Goal: Task Accomplishment & Management: Complete application form

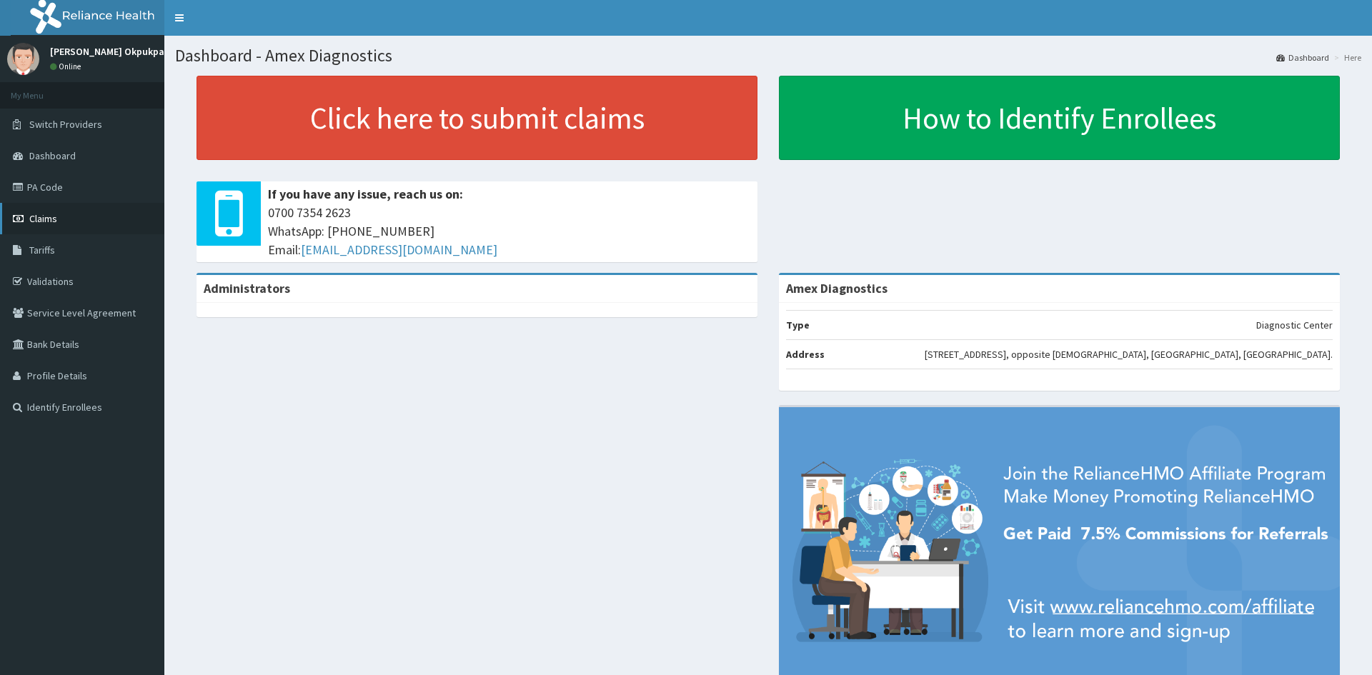
click at [51, 216] on span "Claims" at bounding box center [43, 218] width 28 height 13
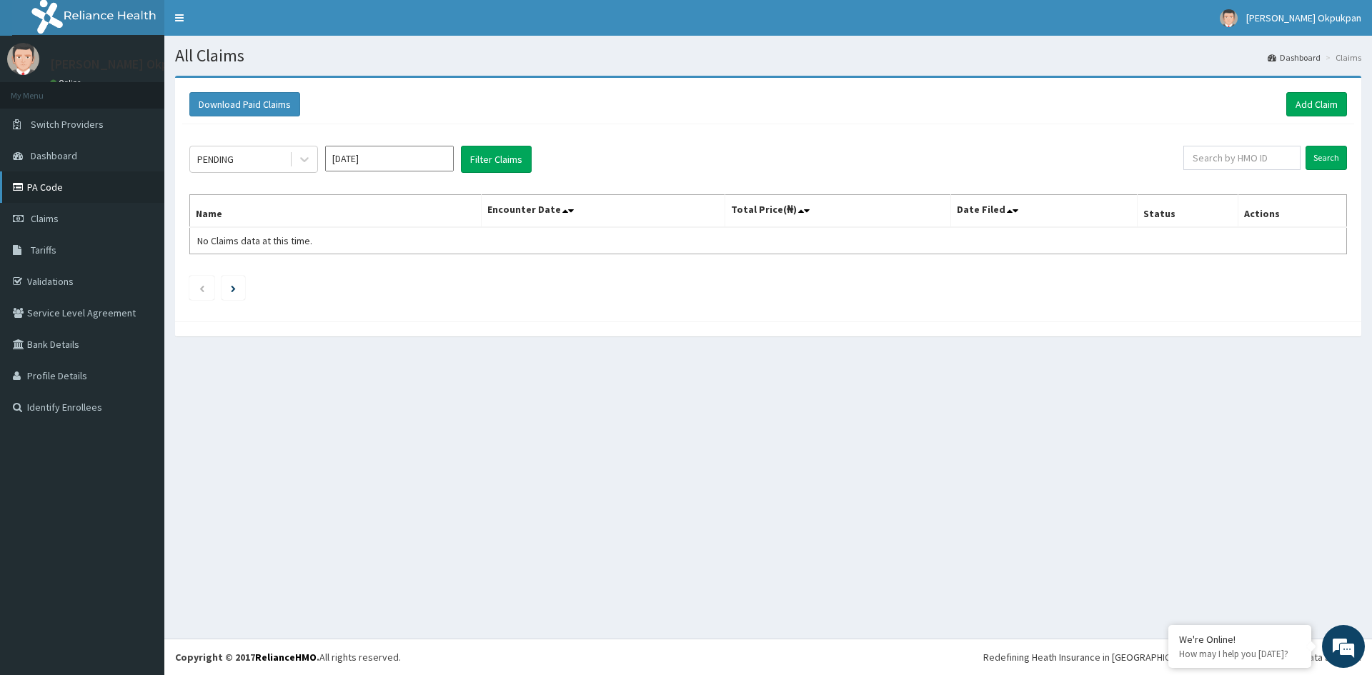
click at [60, 192] on link "PA Code" at bounding box center [82, 186] width 164 height 31
click at [1311, 103] on link "Add Claim" at bounding box center [1316, 104] width 61 height 24
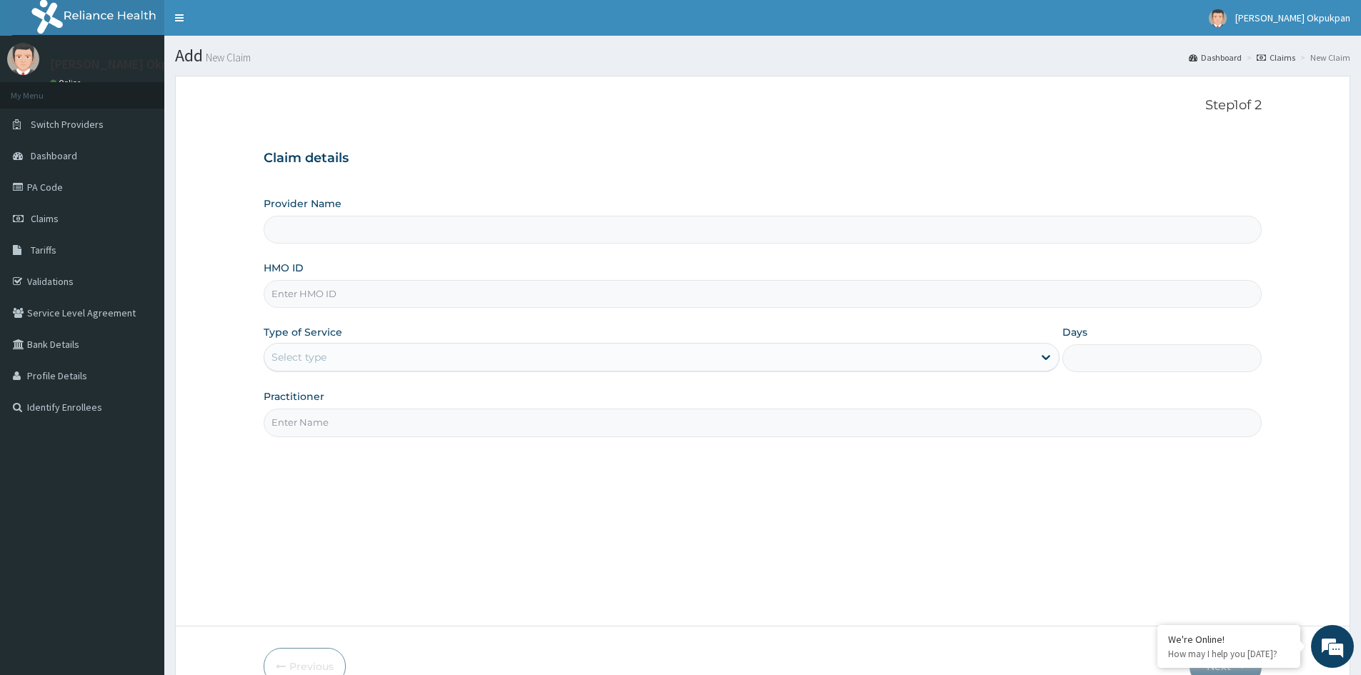
type input "Amex Diagnostics"
click at [295, 296] on input "HMO ID" at bounding box center [763, 294] width 998 height 28
type input "SNU/10037/A"
click at [744, 356] on div "Select type" at bounding box center [648, 357] width 769 height 23
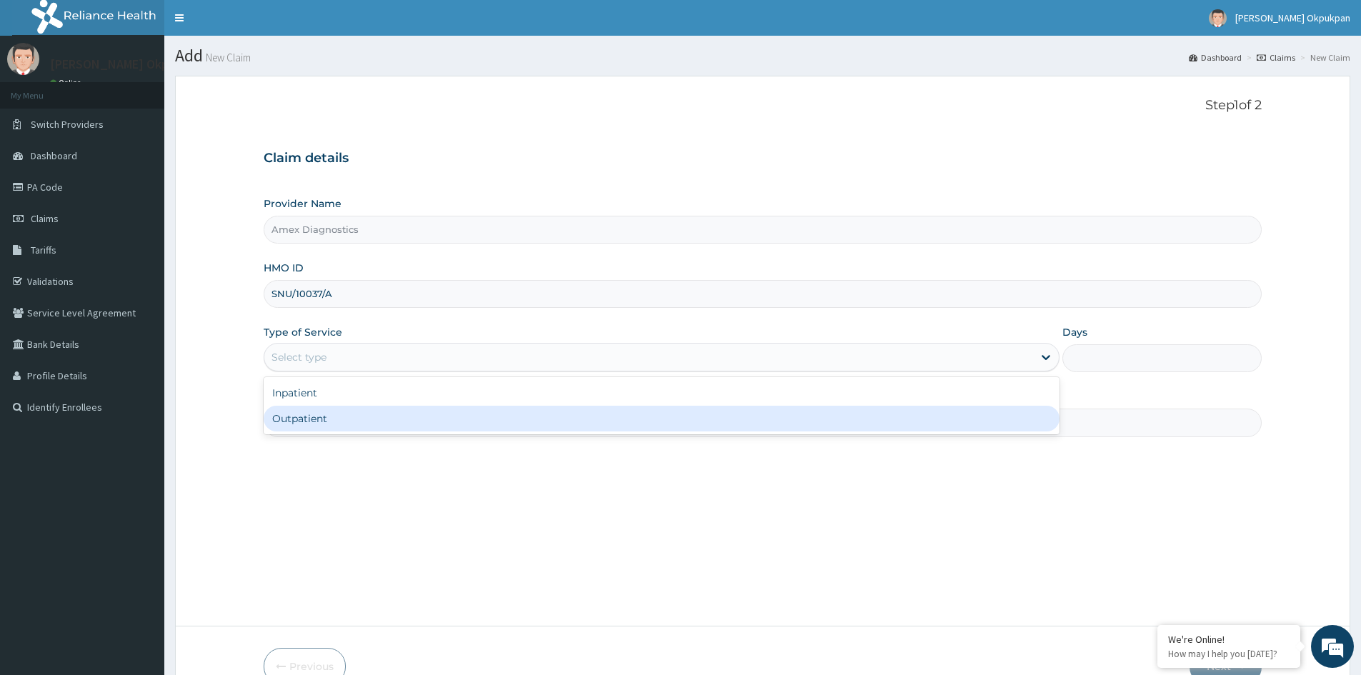
click at [367, 415] on div "Outpatient" at bounding box center [662, 419] width 796 height 26
type input "1"
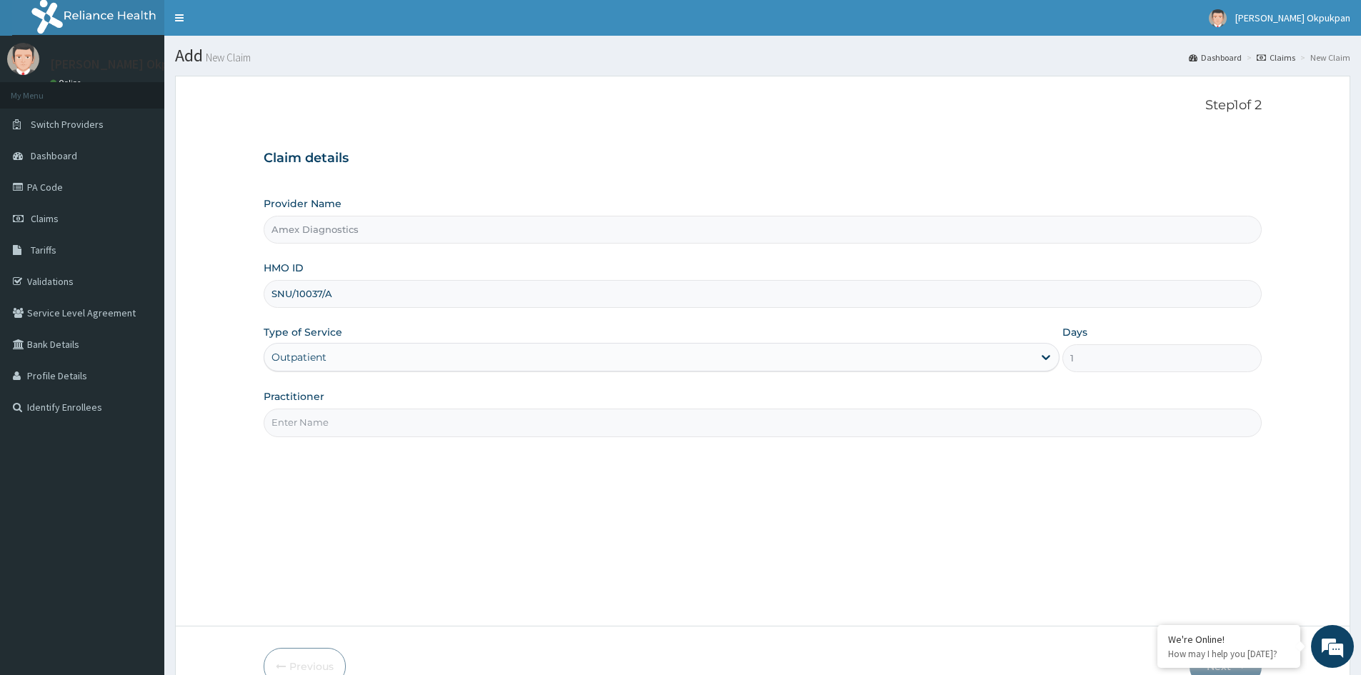
click at [312, 422] on input "Practitioner" at bounding box center [763, 423] width 998 height 28
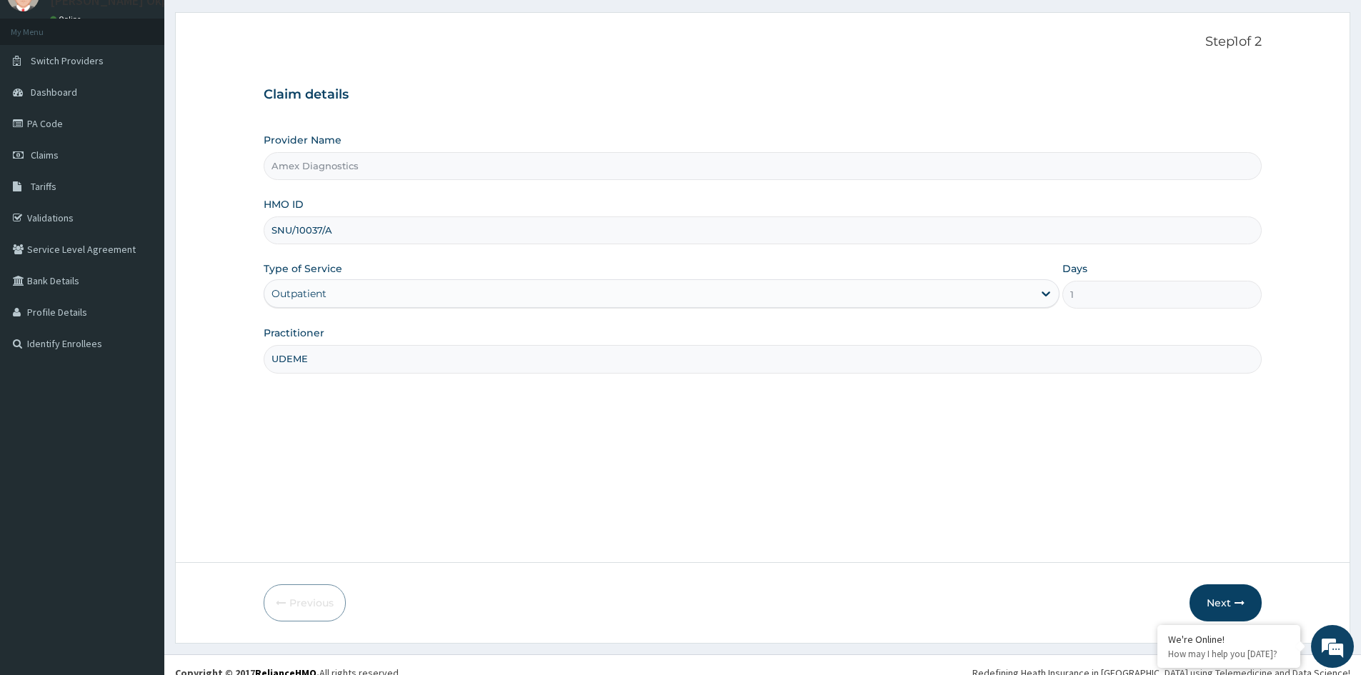
scroll to position [79, 0]
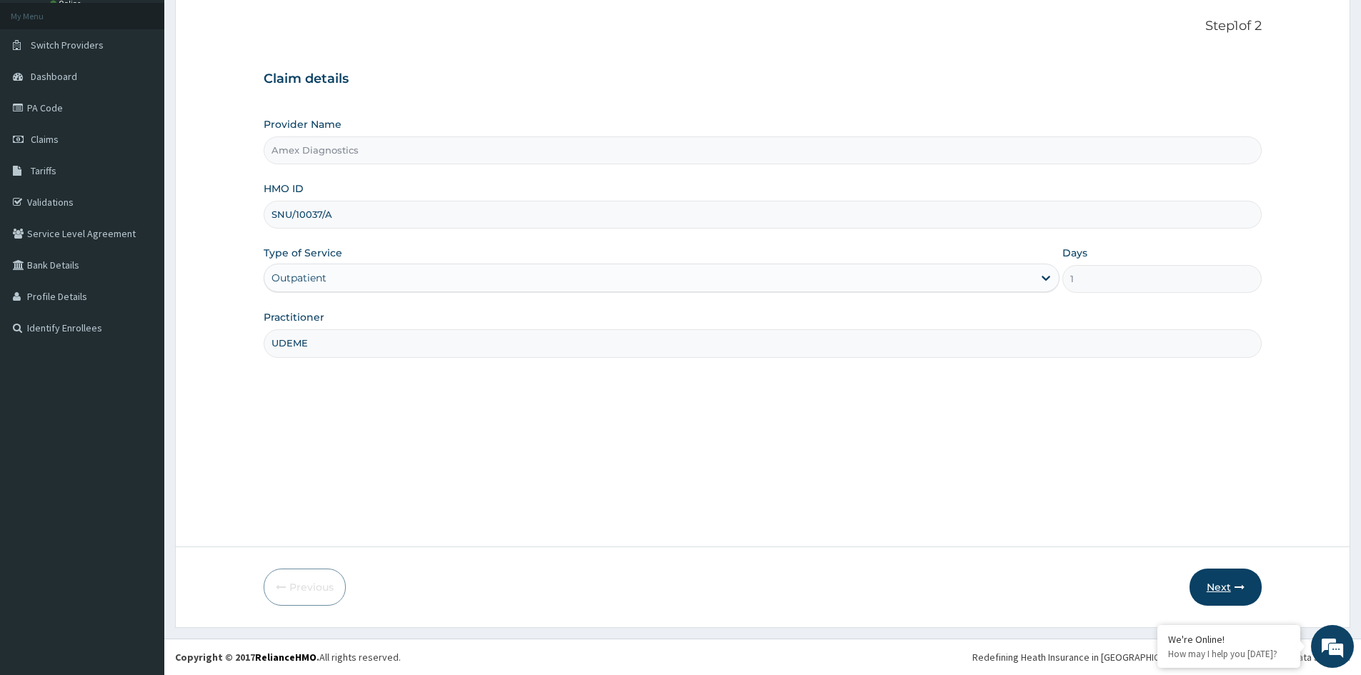
type input "UDEME"
click at [1216, 587] on button "Next" at bounding box center [1226, 587] width 72 height 37
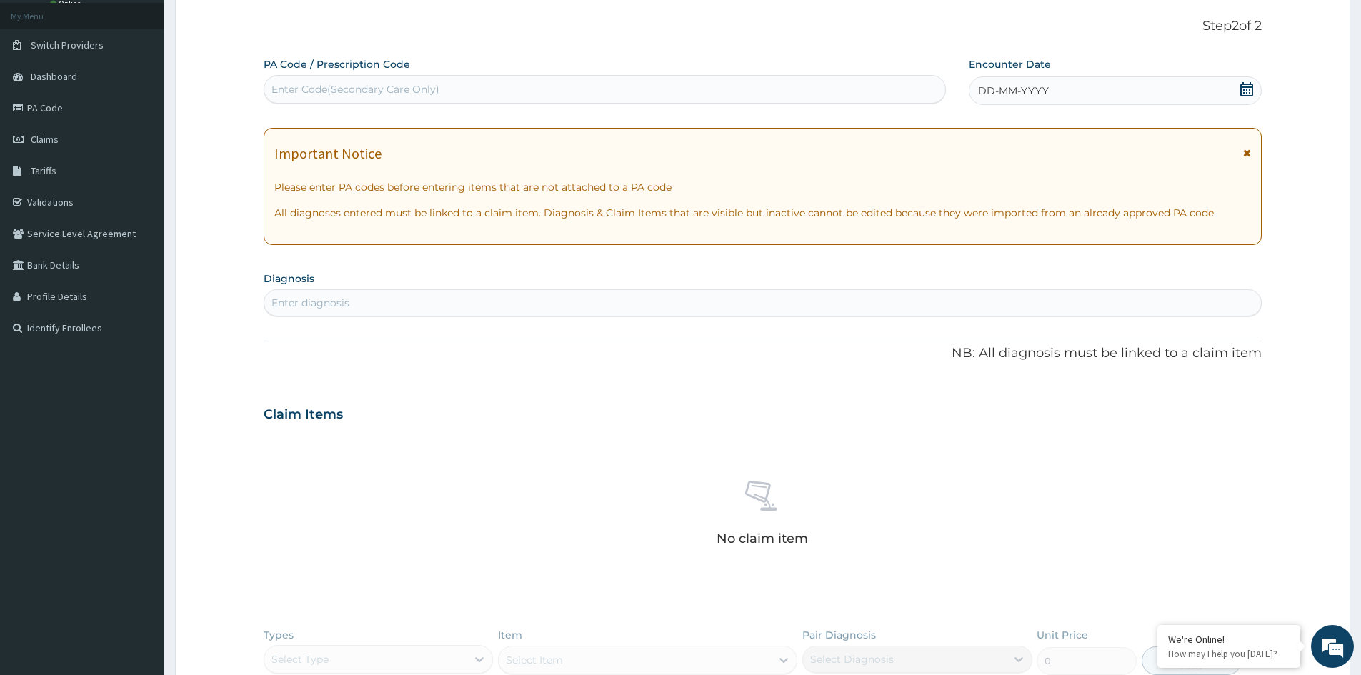
click at [295, 85] on div "Enter Code(Secondary Care Only)" at bounding box center [356, 89] width 168 height 14
type input "PA/477561"
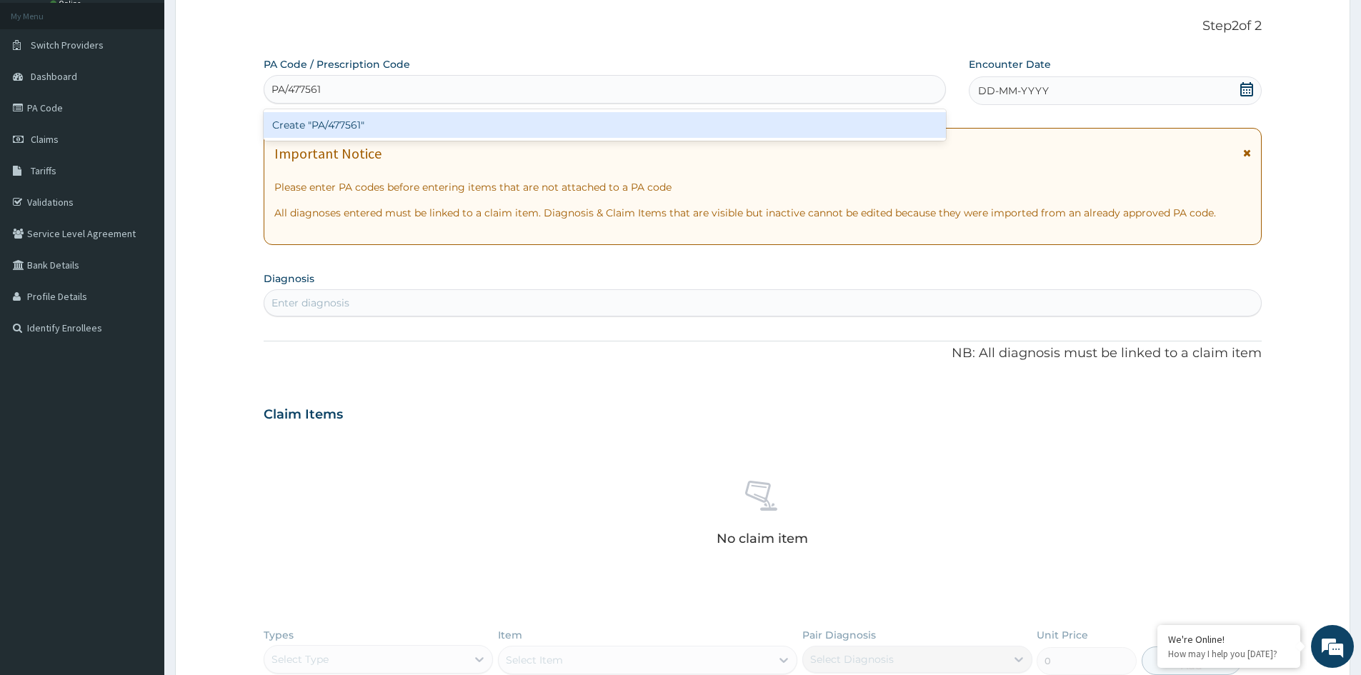
click at [334, 130] on div "Create "PA/477561"" at bounding box center [605, 125] width 682 height 26
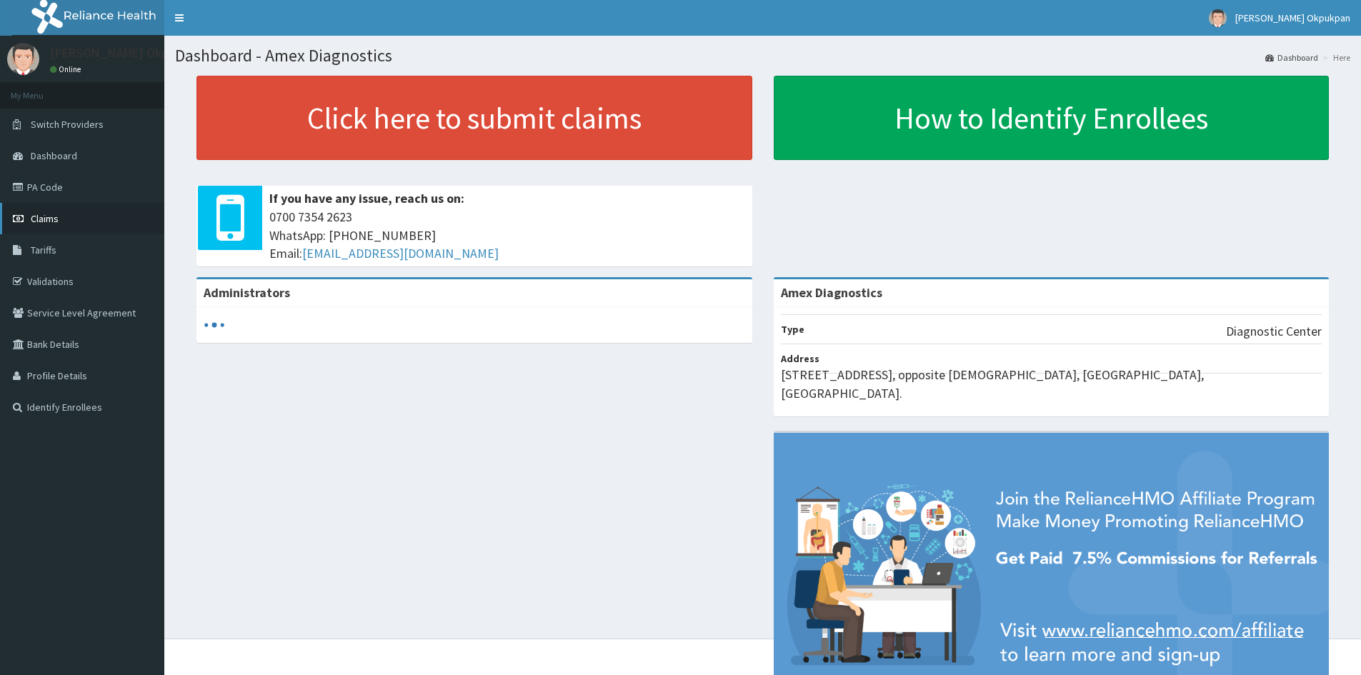
click at [40, 220] on span "Claims" at bounding box center [45, 218] width 28 height 13
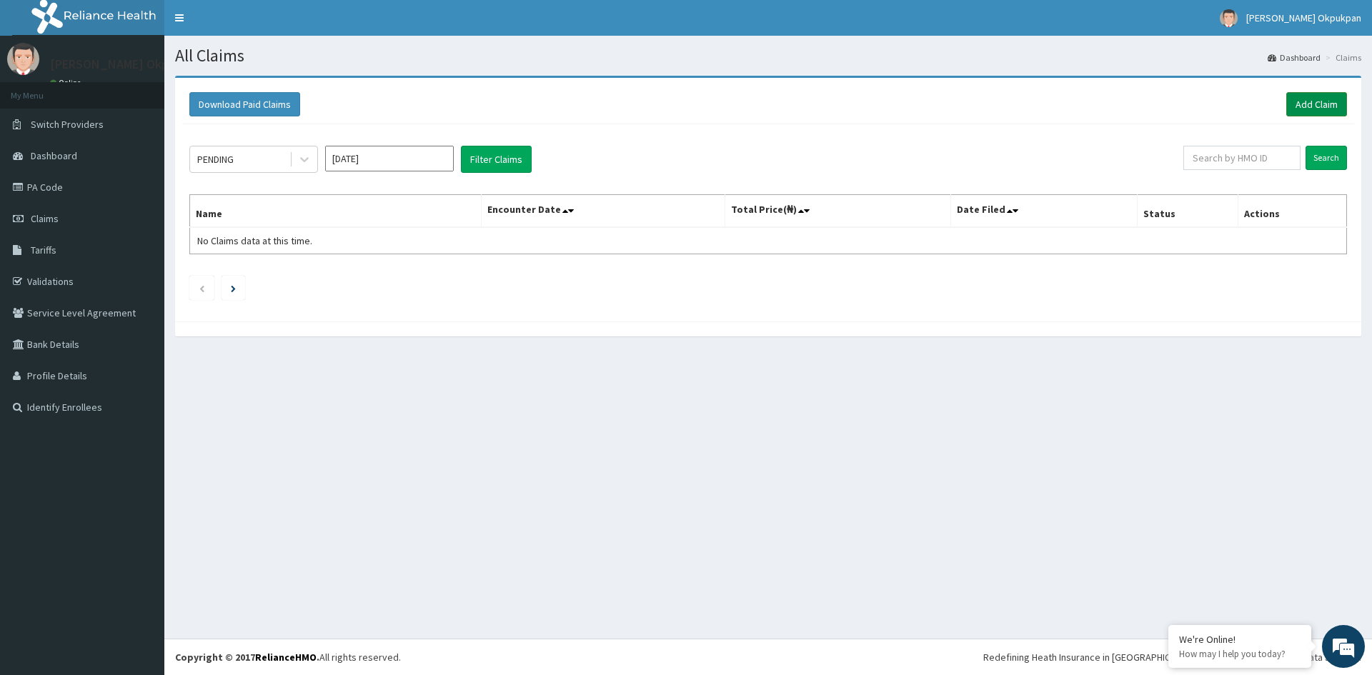
click at [1314, 104] on link "Add Claim" at bounding box center [1316, 104] width 61 height 24
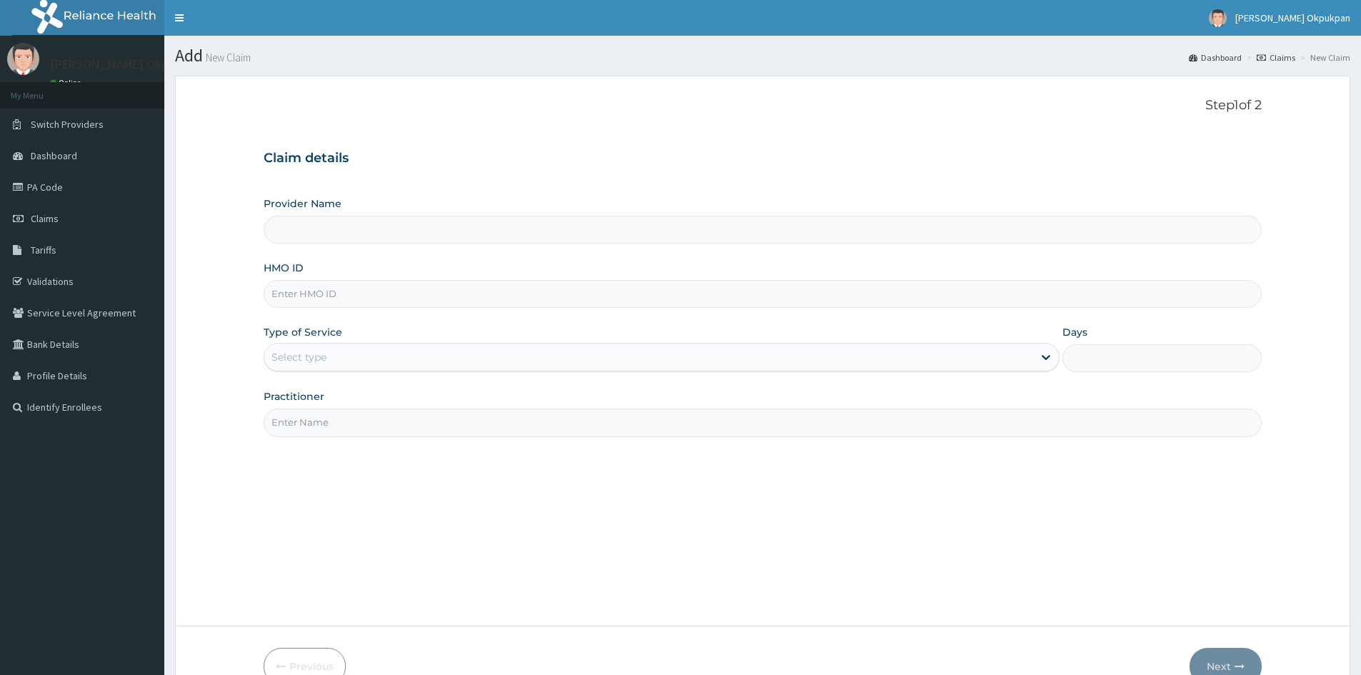
type input "Amex Diagnostics"
click at [334, 287] on input "HMO ID" at bounding box center [763, 294] width 998 height 28
type input "SNU/10037/A"
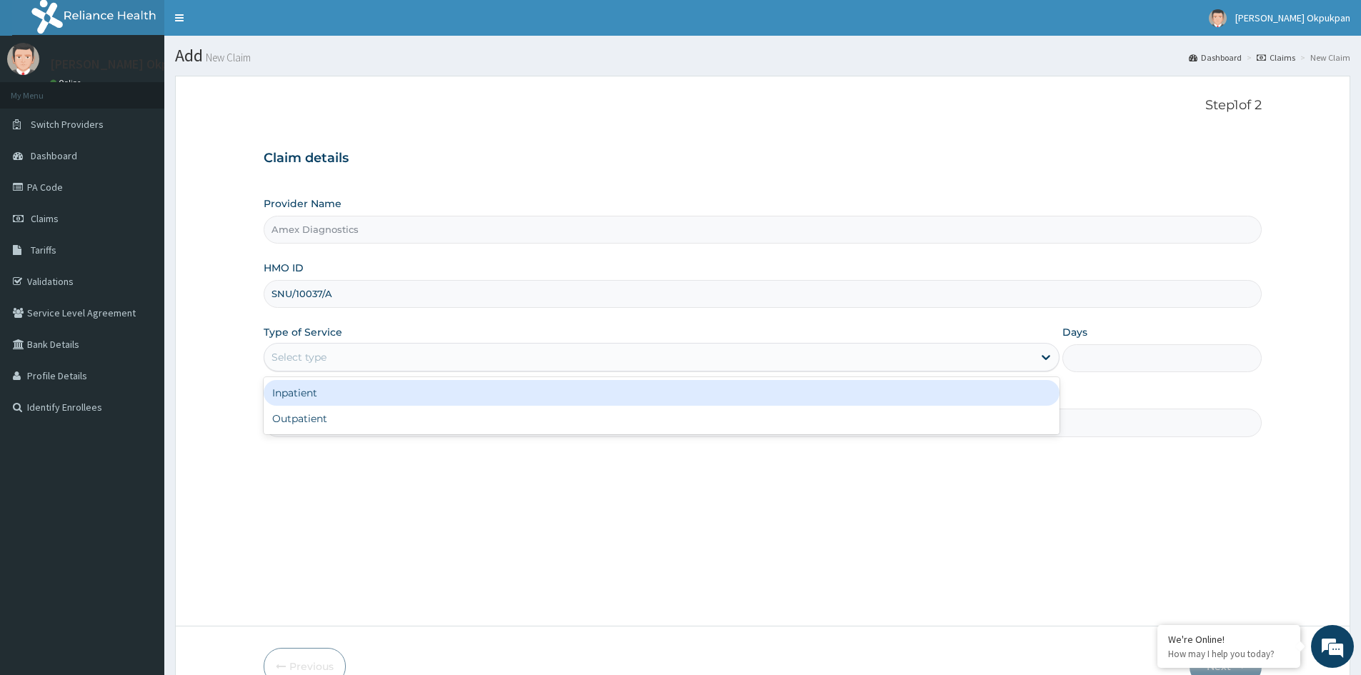
click at [329, 354] on div "Select type" at bounding box center [648, 357] width 769 height 23
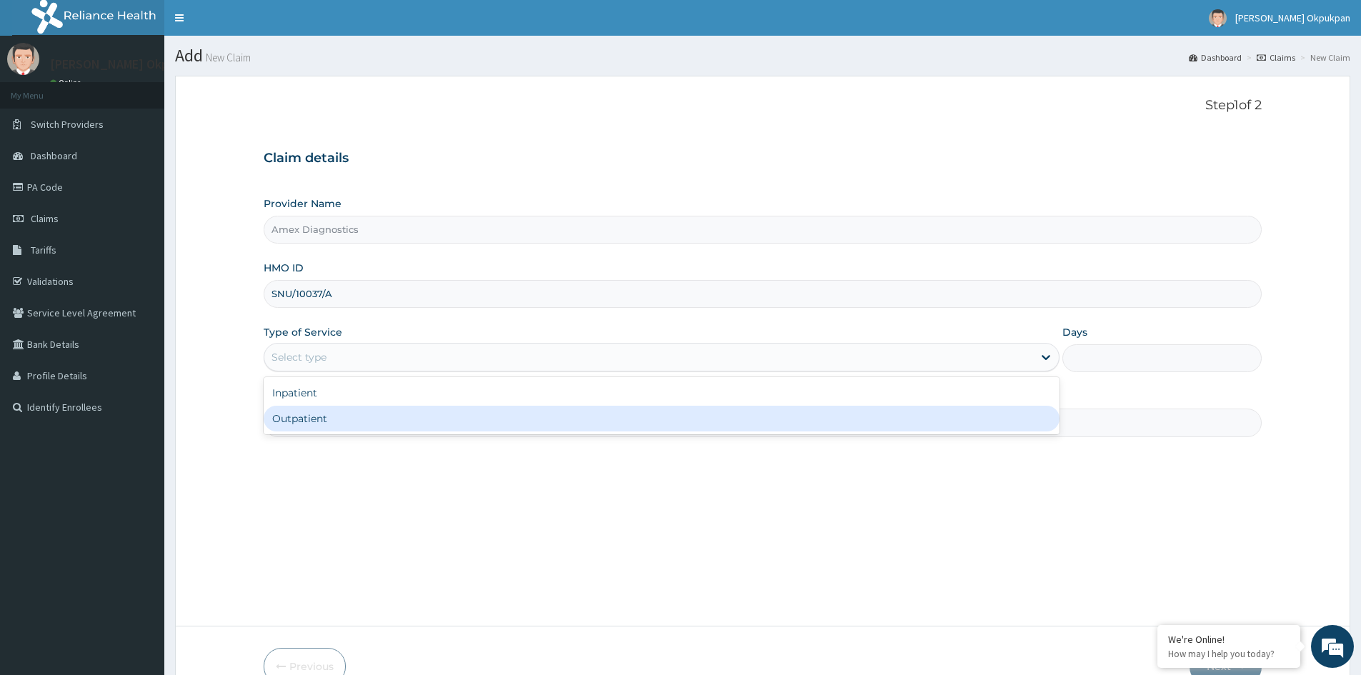
click at [342, 422] on div "Outpatient" at bounding box center [662, 419] width 796 height 26
type input "1"
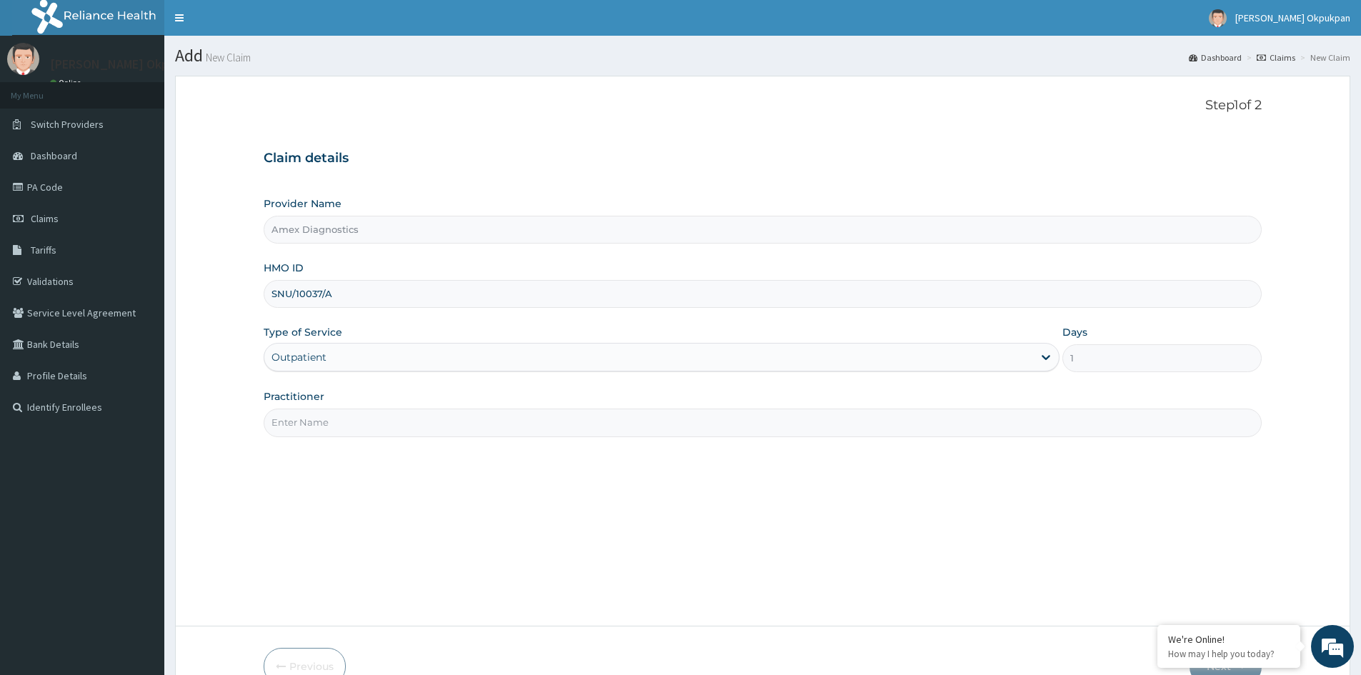
click at [352, 422] on input "Practitioner" at bounding box center [763, 423] width 998 height 28
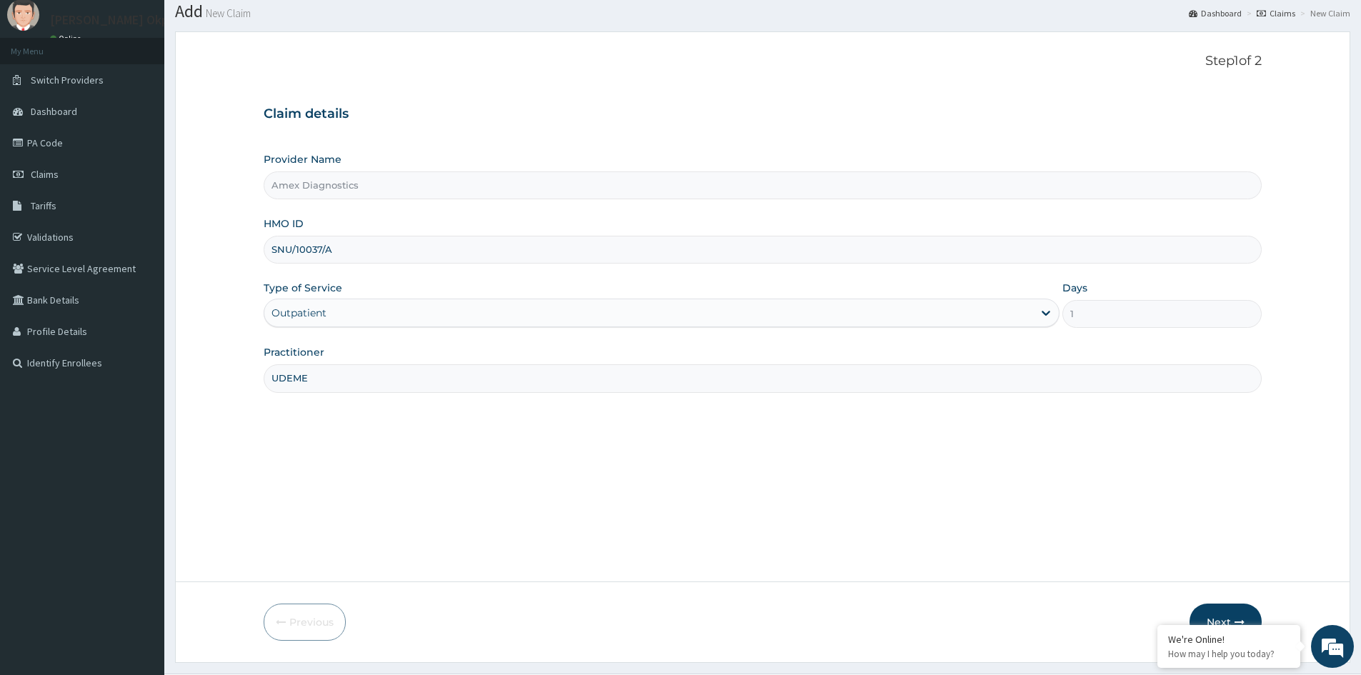
scroll to position [79, 0]
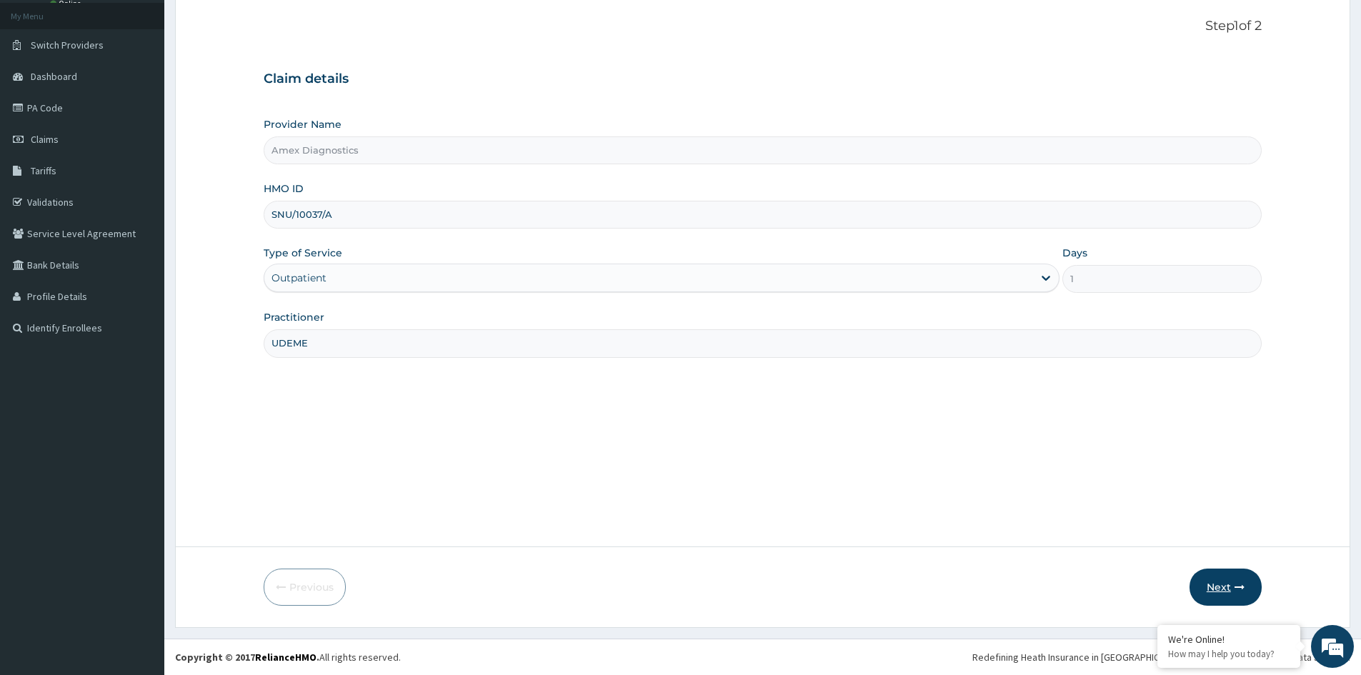
type input "UDEME"
click at [1213, 584] on button "Next" at bounding box center [1226, 587] width 72 height 37
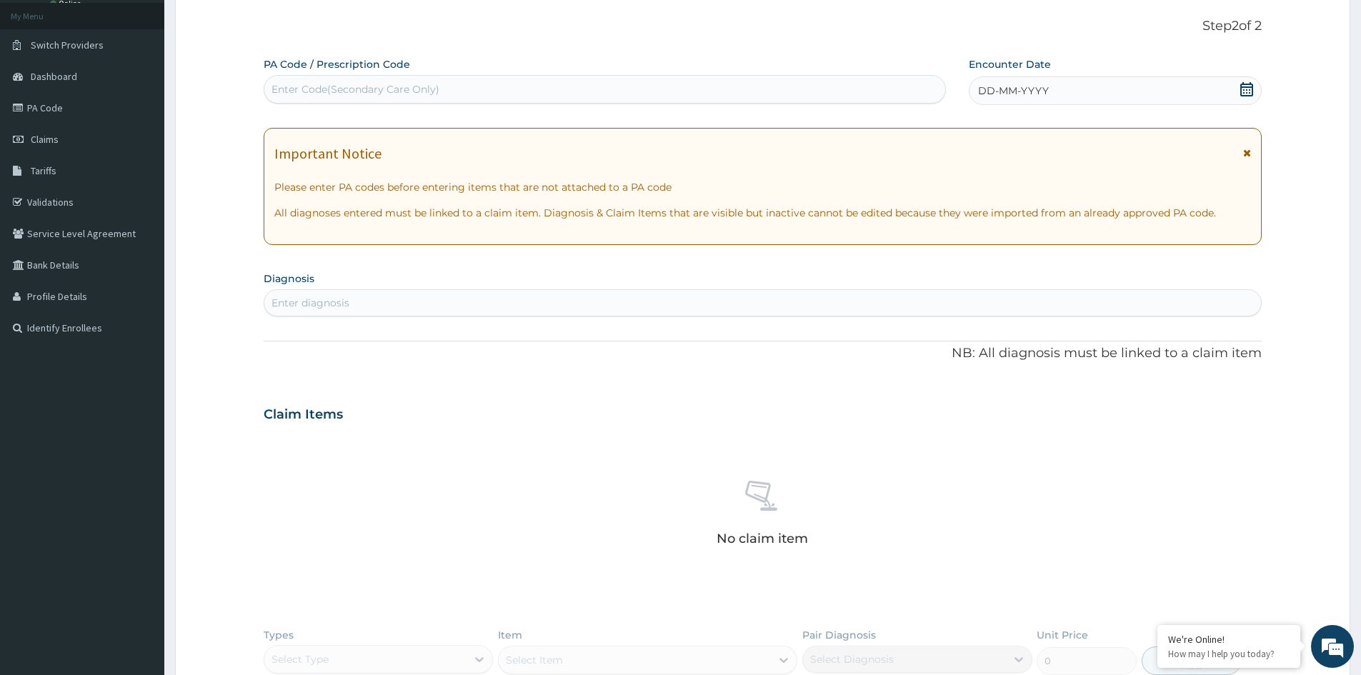
click at [301, 84] on div "Enter Code(Secondary Care Only)" at bounding box center [356, 89] width 168 height 14
type input "PA/477561"
click at [363, 86] on div "Enter Code(Secondary Care Only)" at bounding box center [604, 89] width 681 height 23
click at [317, 86] on div "Enter Code(Secondary Care Only)" at bounding box center [356, 89] width 168 height 14
type input "PA/477561"
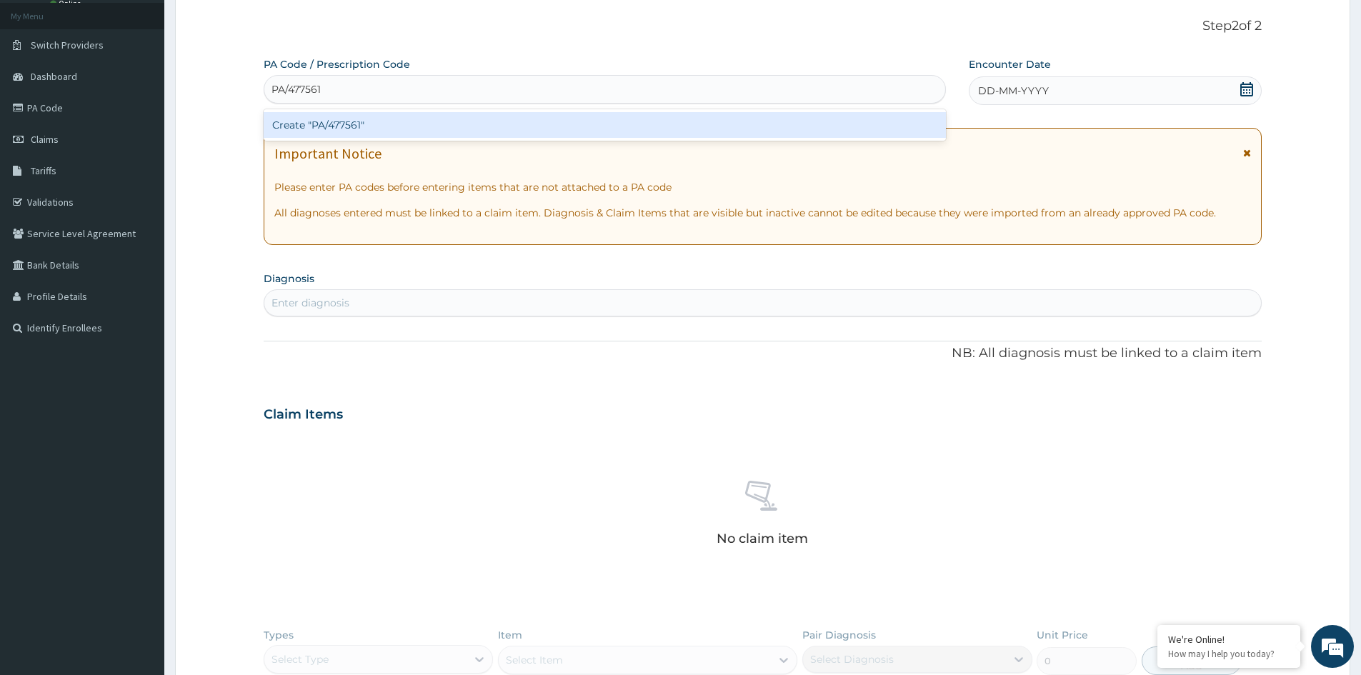
click at [329, 122] on div "Create "PA/477561"" at bounding box center [605, 125] width 682 height 26
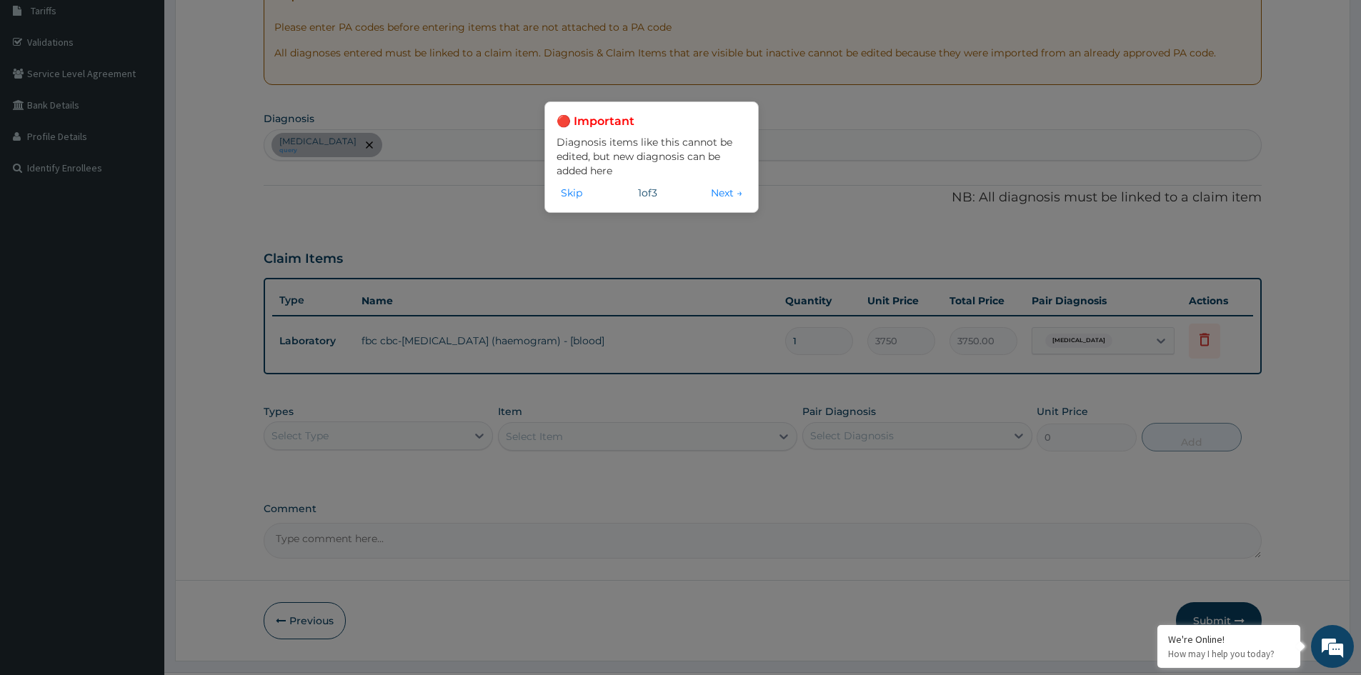
scroll to position [273, 0]
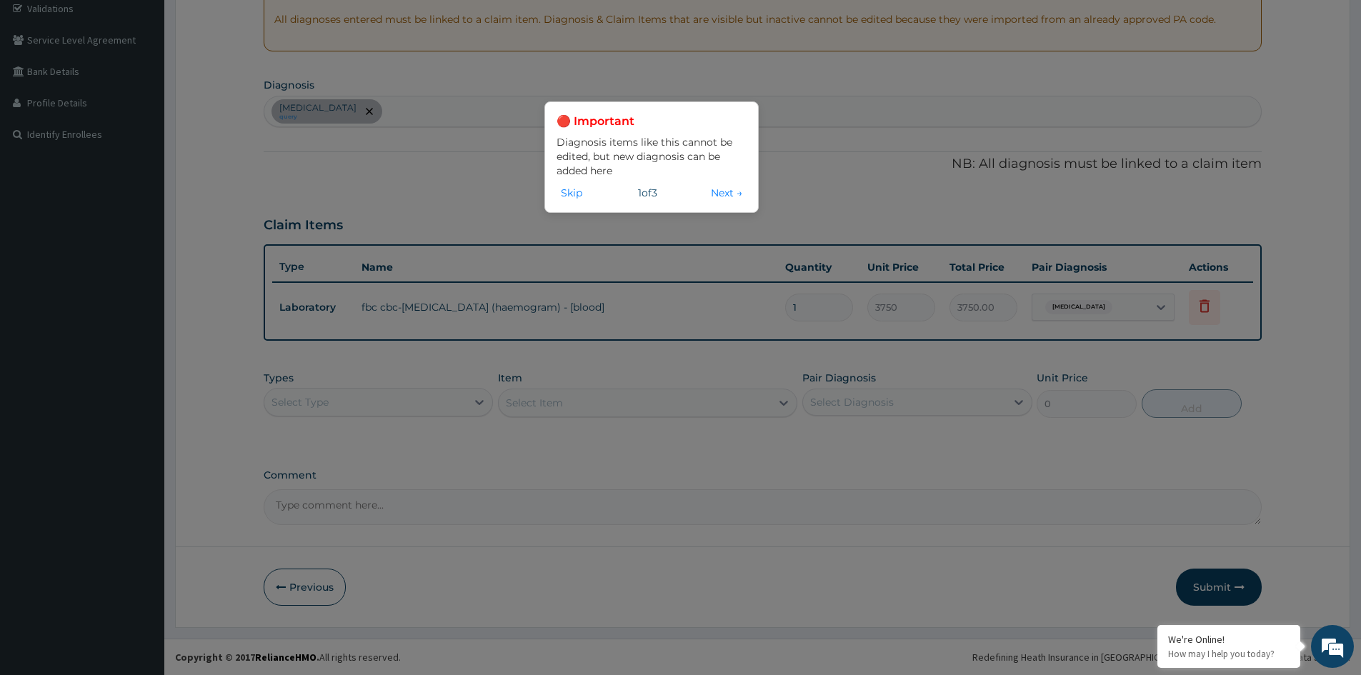
click at [482, 402] on div "🔴 Important Diagnosis items like this cannot be edited, but new diagnosis can b…" at bounding box center [680, 337] width 1361 height 675
click at [717, 187] on button "Next →" at bounding box center [727, 193] width 40 height 16
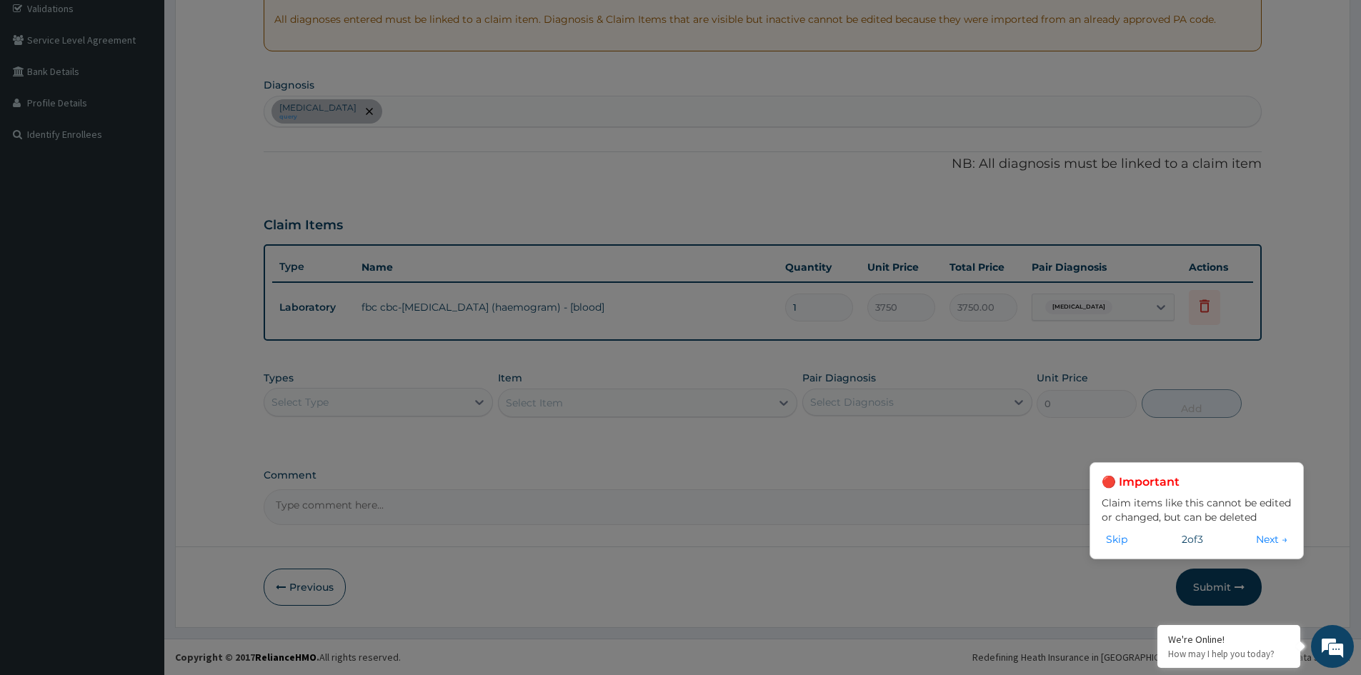
drag, startPoint x: 1268, startPoint y: 539, endPoint x: 1260, endPoint y: 539, distance: 8.6
click at [1267, 539] on button "Next →" at bounding box center [1272, 540] width 40 height 16
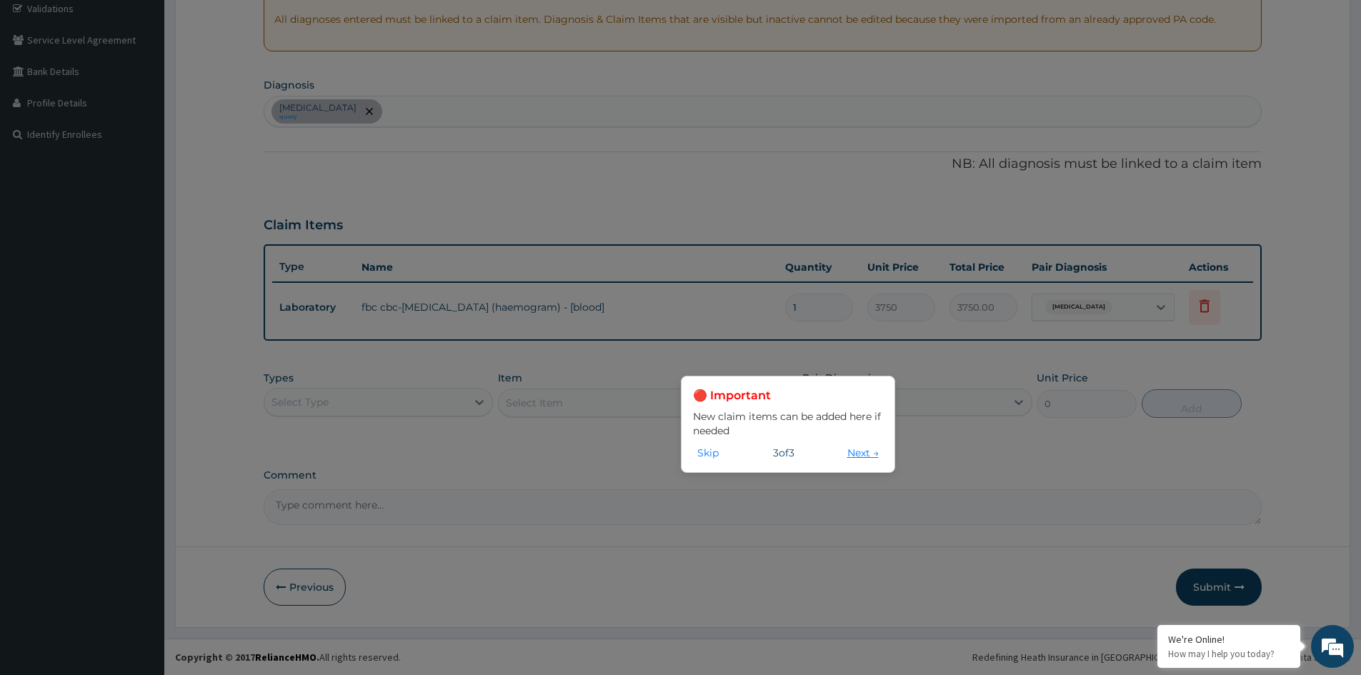
click at [853, 454] on button "Next →" at bounding box center [863, 453] width 40 height 16
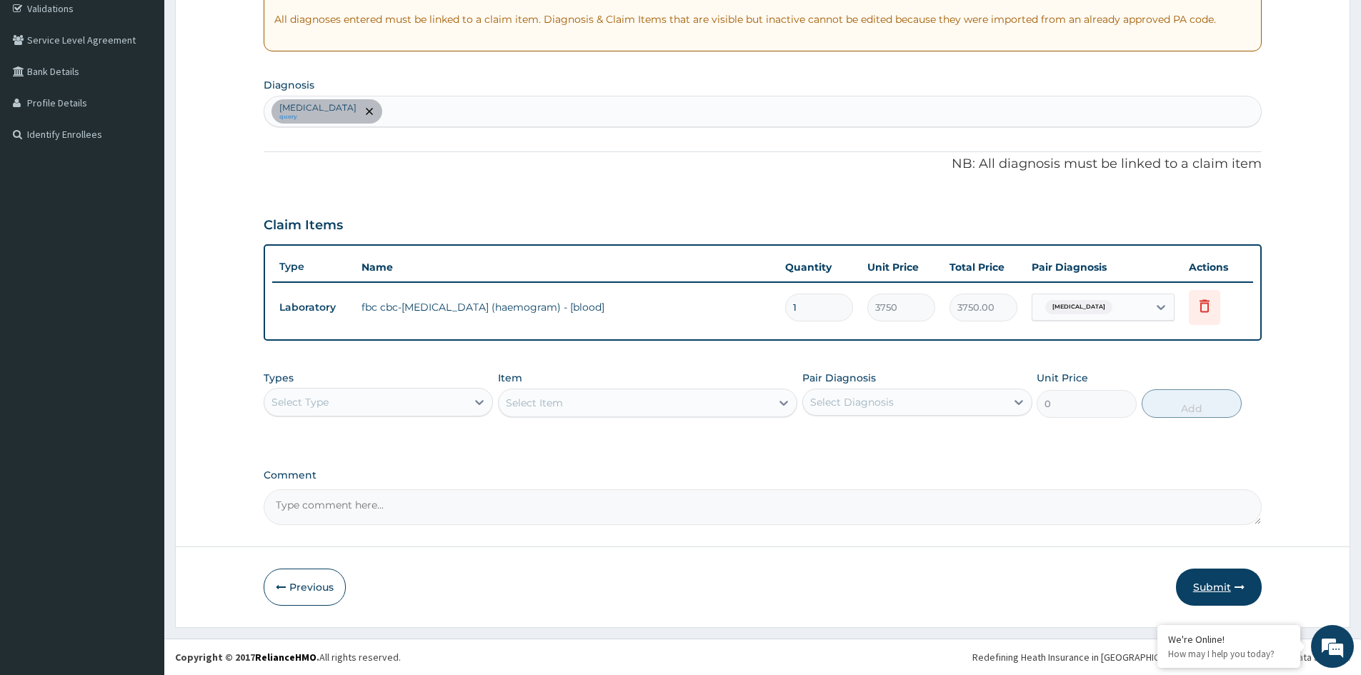
click at [1211, 591] on button "Submit" at bounding box center [1219, 587] width 86 height 37
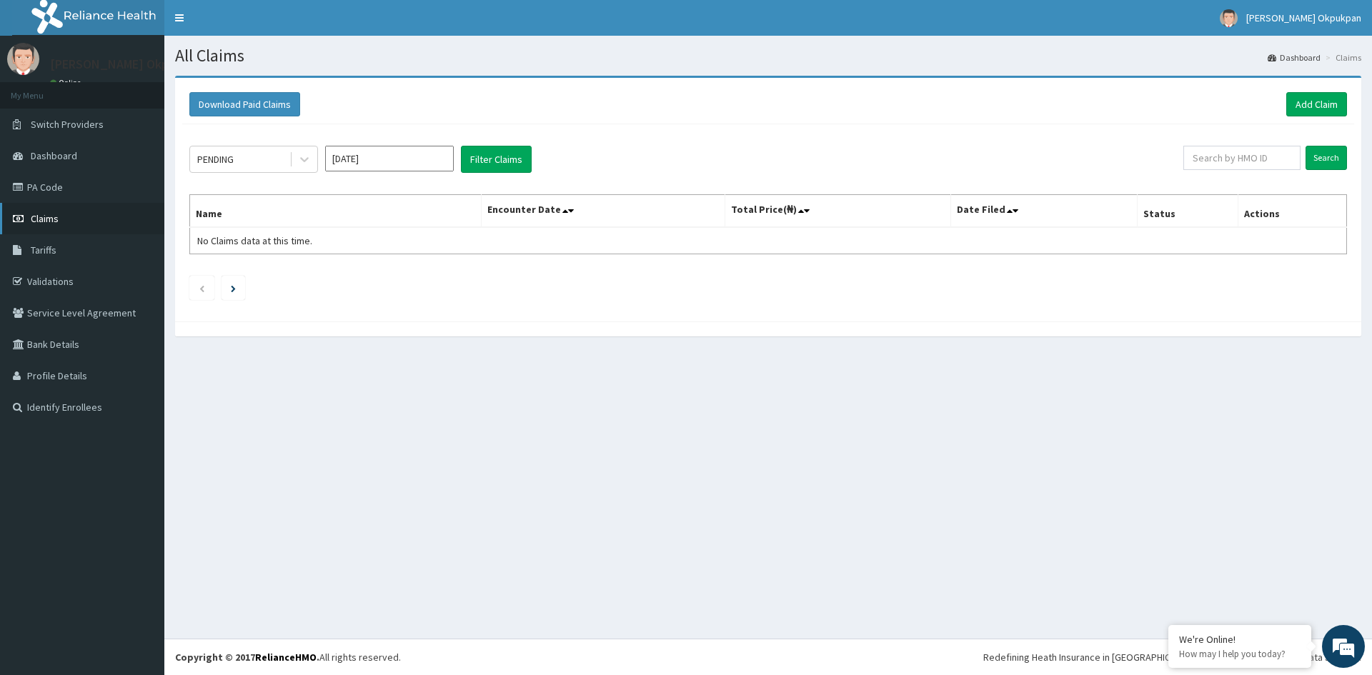
click at [63, 222] on link "Claims" at bounding box center [82, 218] width 164 height 31
click at [219, 159] on div "PENDING" at bounding box center [215, 159] width 36 height 14
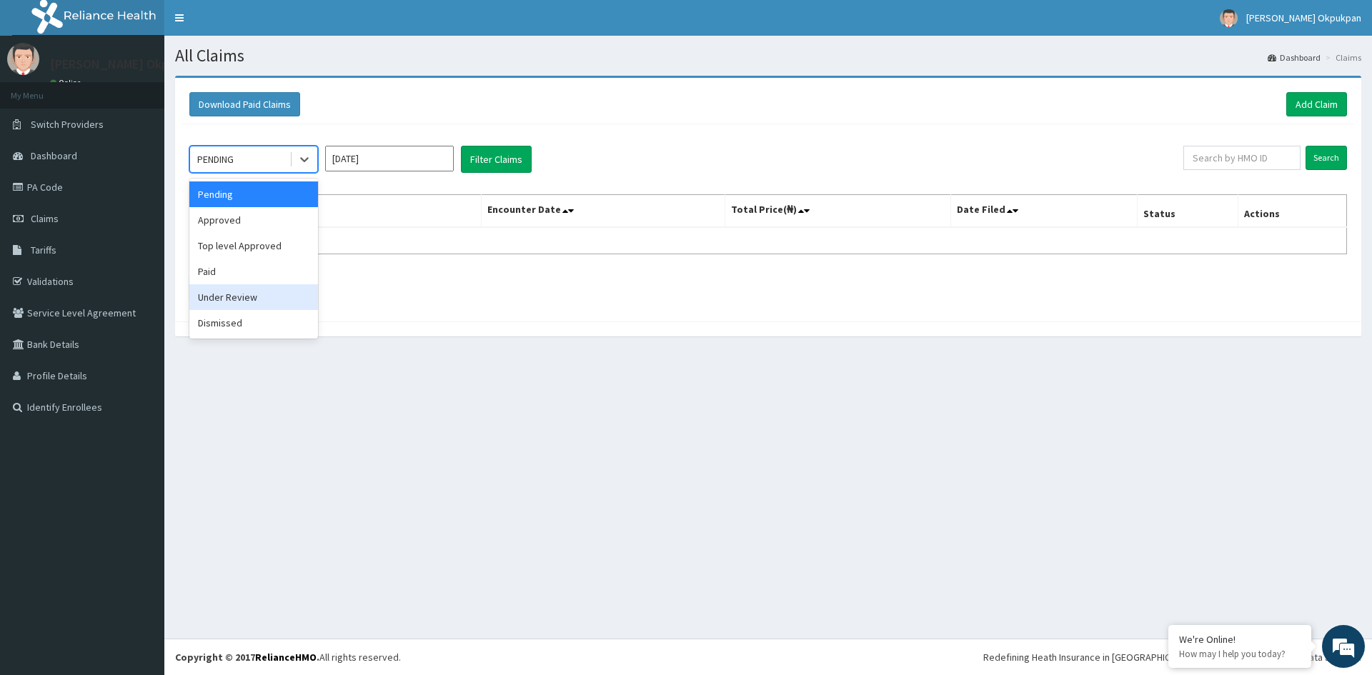
click at [257, 296] on div "Under Review" at bounding box center [253, 297] width 129 height 26
click at [298, 161] on icon at bounding box center [304, 159] width 14 height 14
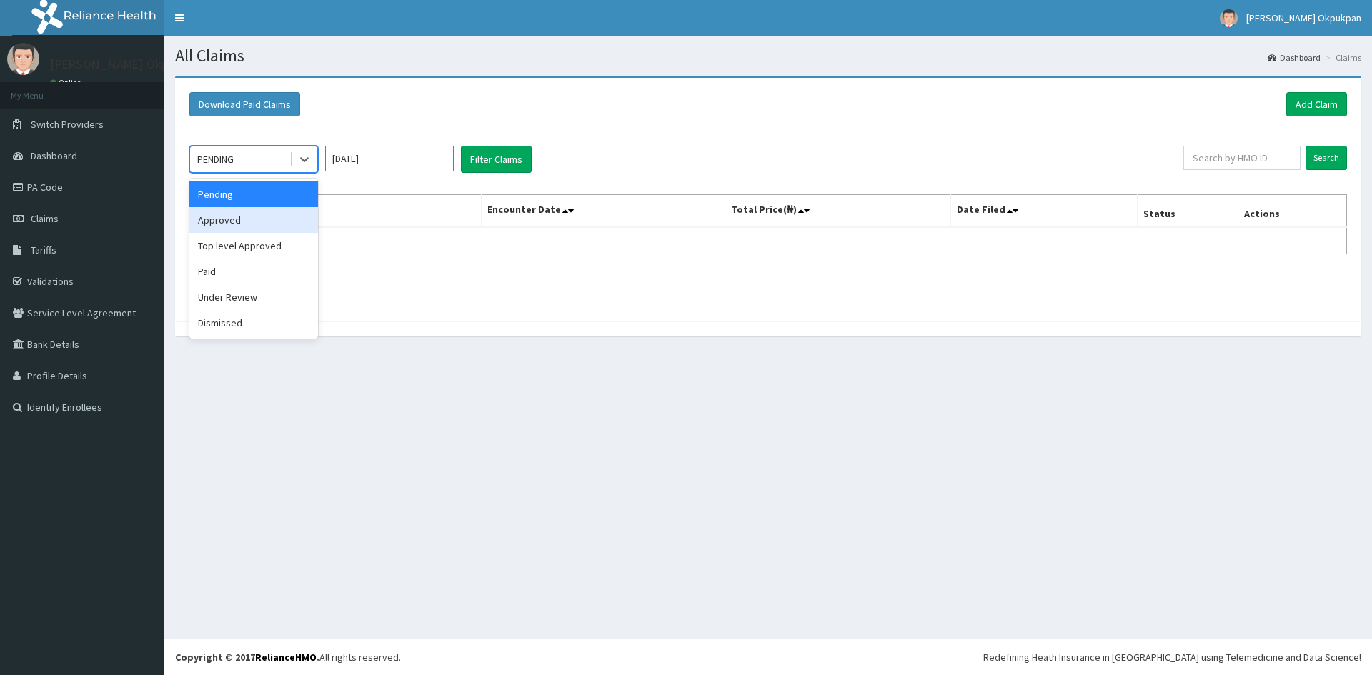
click at [237, 222] on div "Approved" at bounding box center [253, 220] width 129 height 26
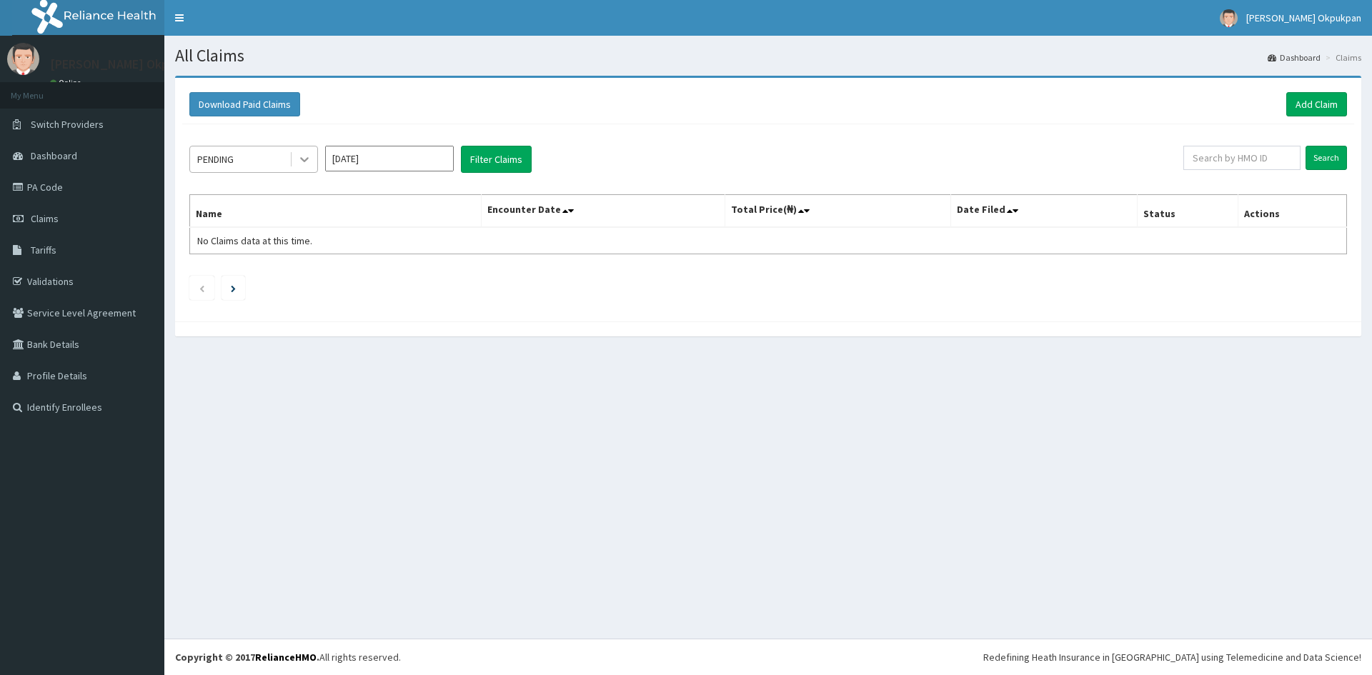
click at [303, 160] on icon at bounding box center [304, 160] width 9 height 5
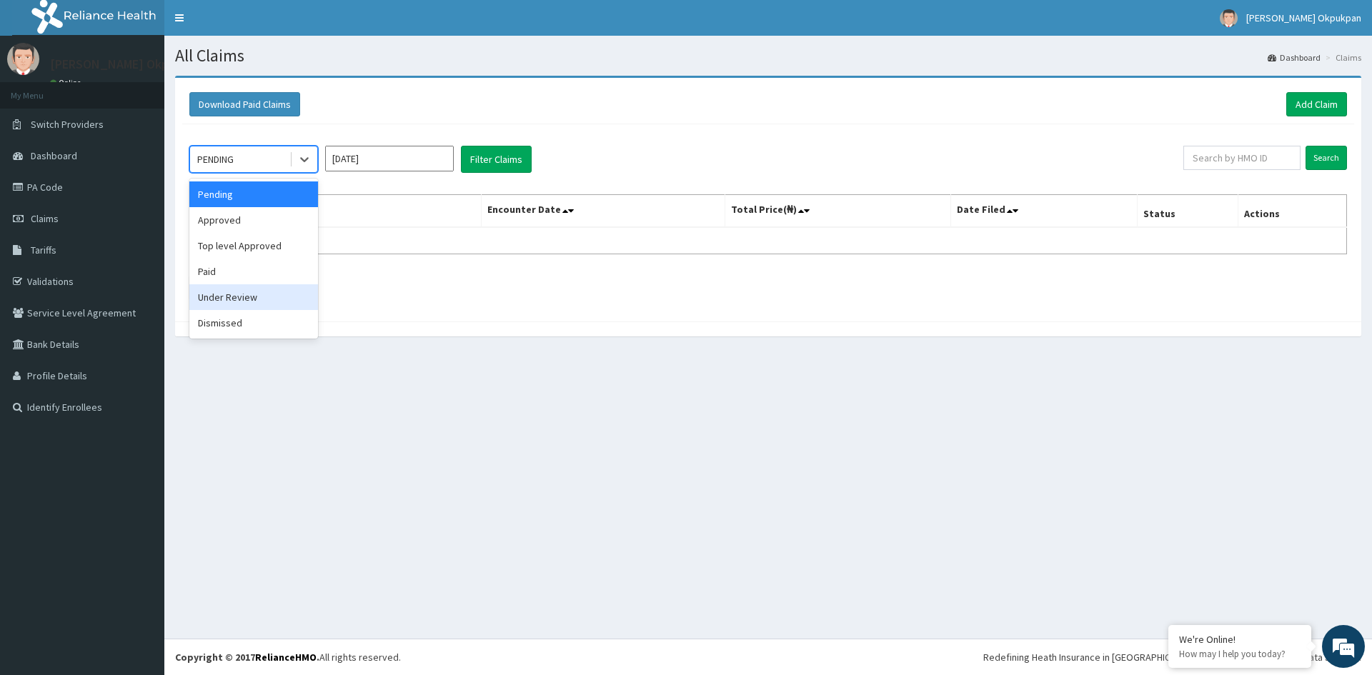
click at [239, 300] on div "Under Review" at bounding box center [253, 297] width 129 height 26
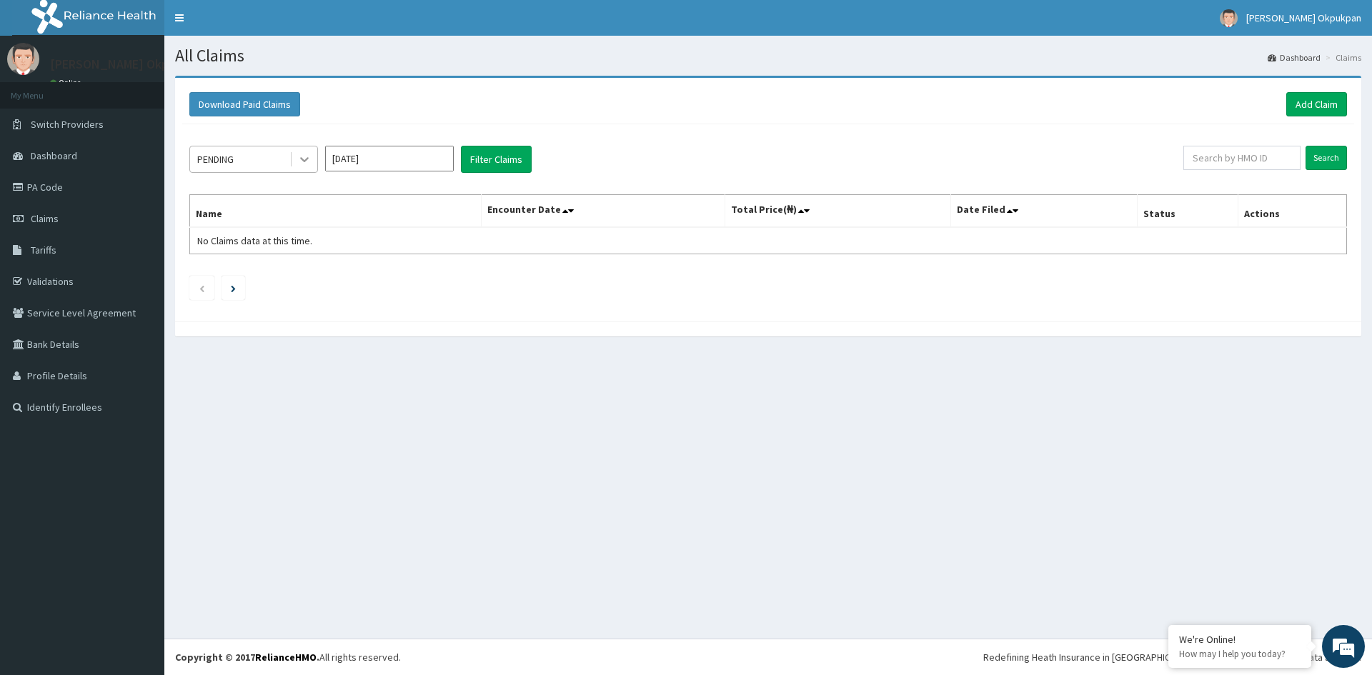
click at [306, 157] on icon at bounding box center [304, 159] width 14 height 14
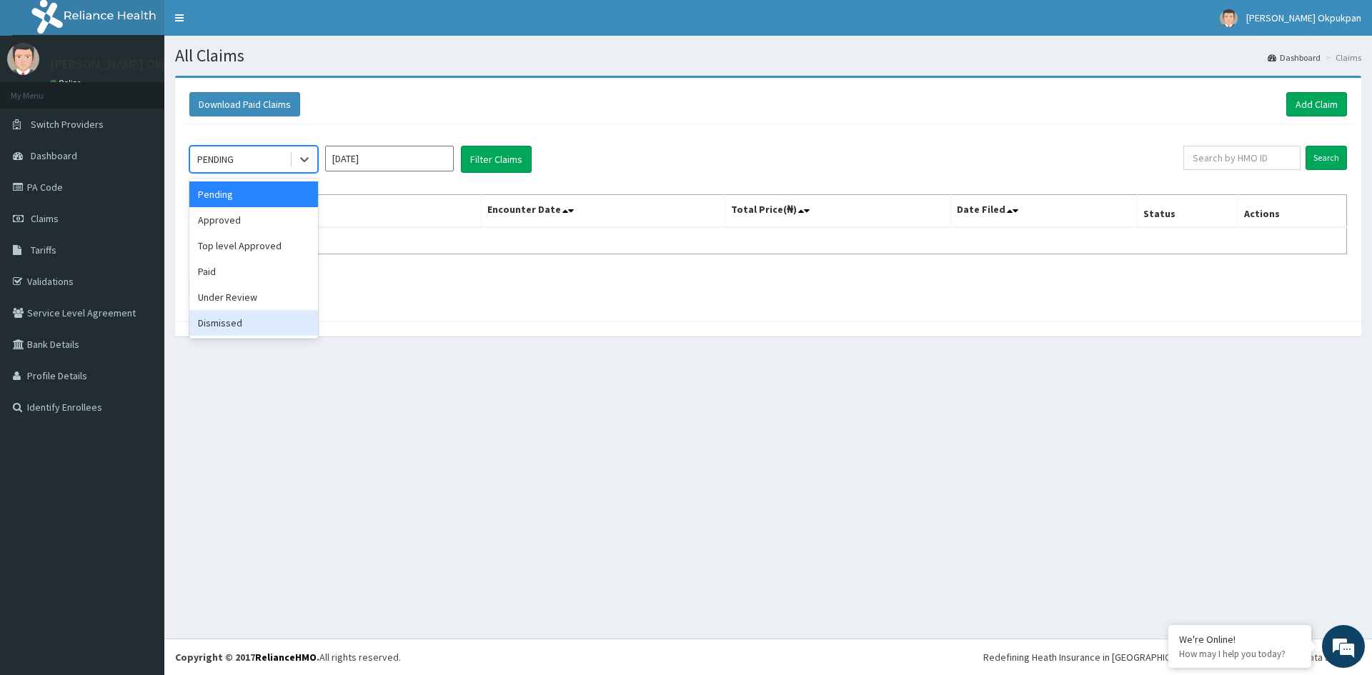
click at [252, 328] on div "Dismissed" at bounding box center [253, 323] width 129 height 26
click at [300, 158] on icon at bounding box center [304, 159] width 14 height 14
click at [214, 277] on div "Paid" at bounding box center [253, 272] width 129 height 26
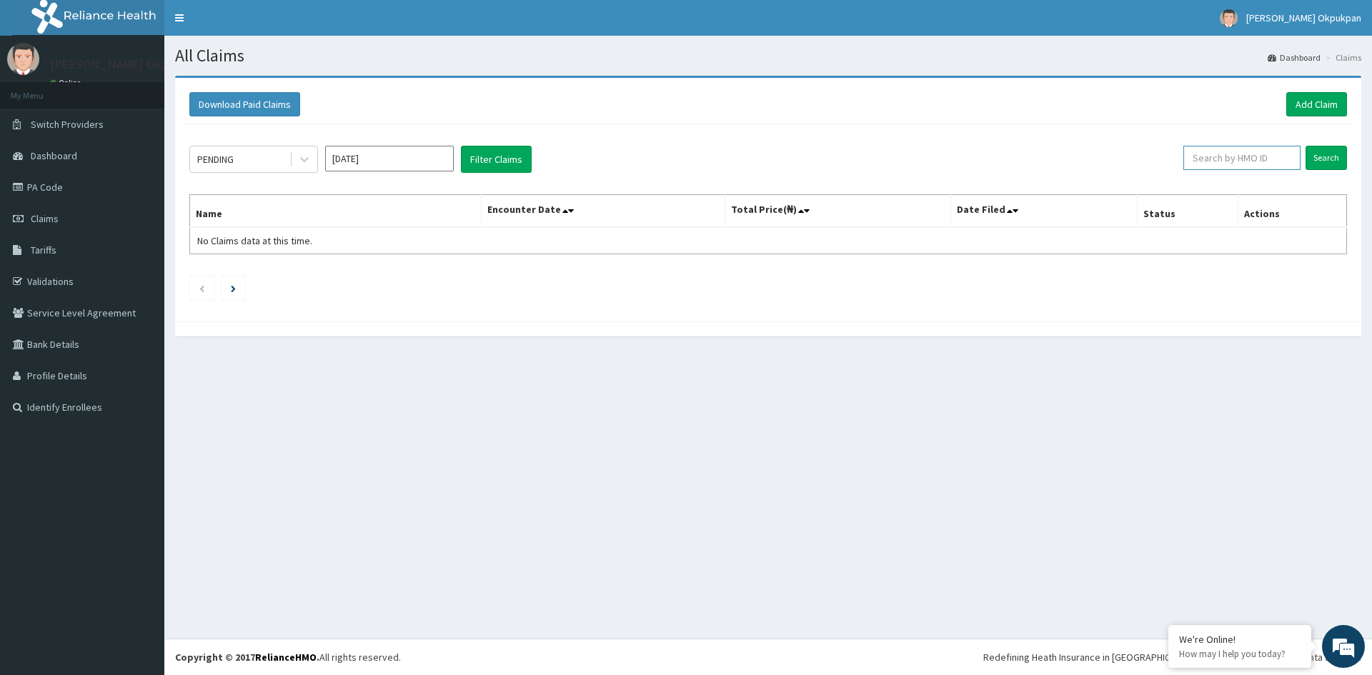
click at [1229, 159] on input "text" at bounding box center [1241, 158] width 117 height 24
type input "SNU/10037/A"
click at [1320, 150] on input "Search" at bounding box center [1325, 158] width 41 height 24
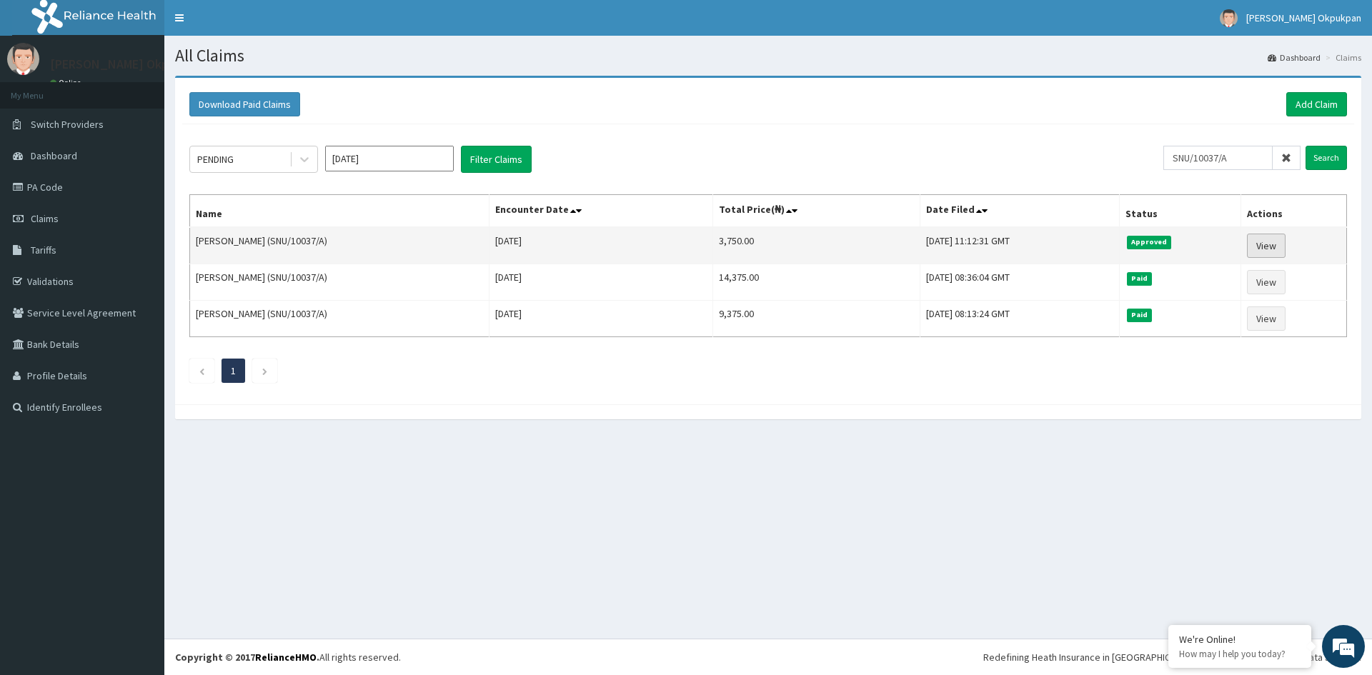
click at [1277, 246] on link "View" at bounding box center [1266, 246] width 39 height 24
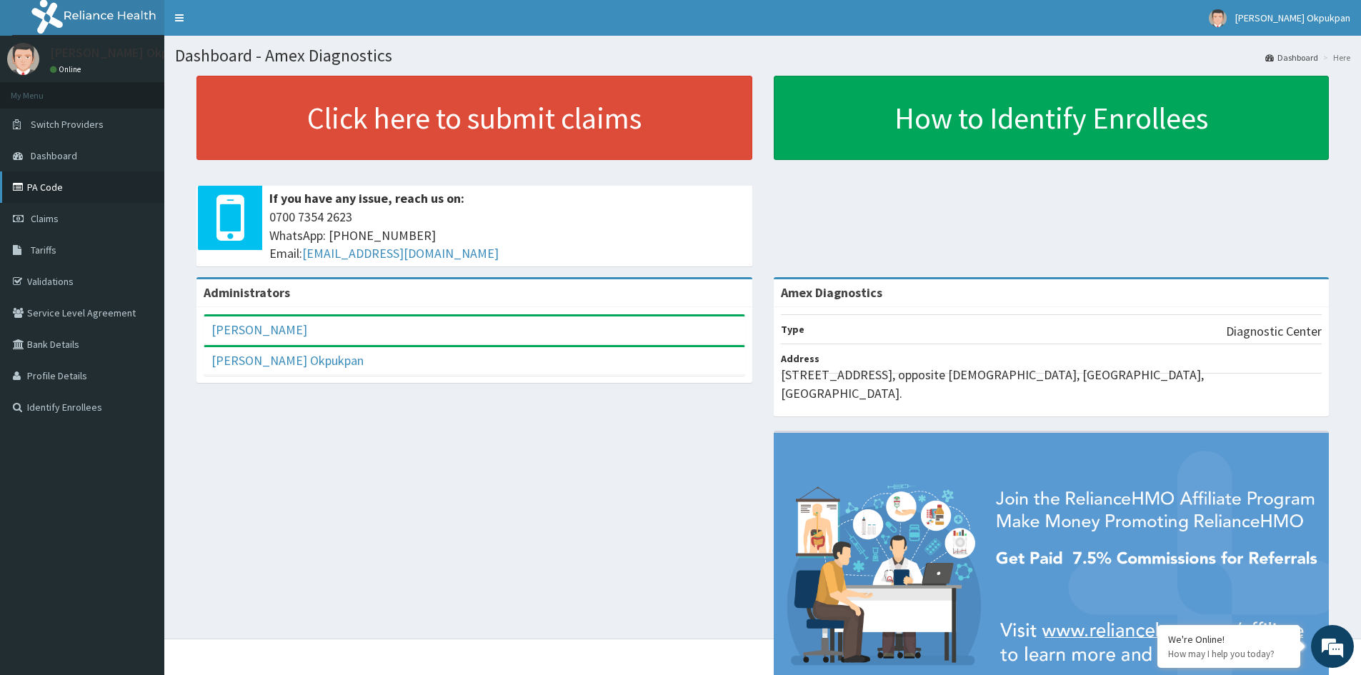
click at [66, 189] on link "PA Code" at bounding box center [82, 186] width 164 height 31
